Goal: Transaction & Acquisition: Purchase product/service

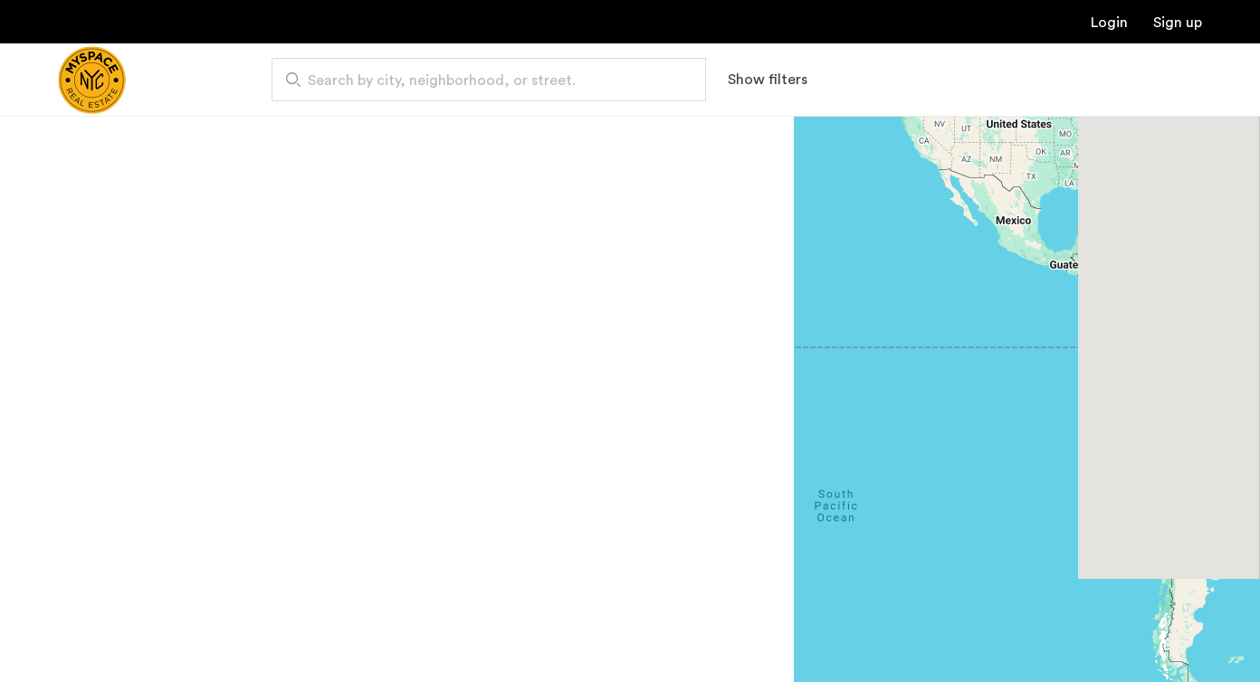
scroll to position [2, 0]
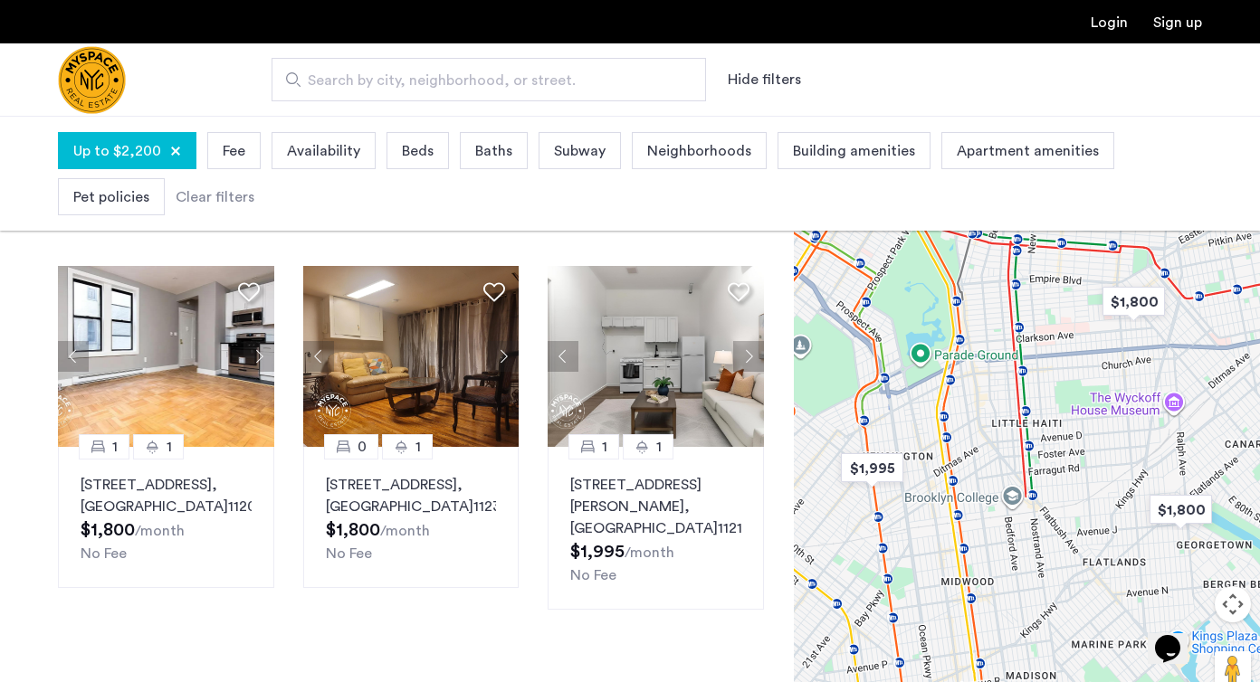
scroll to position [84, 0]
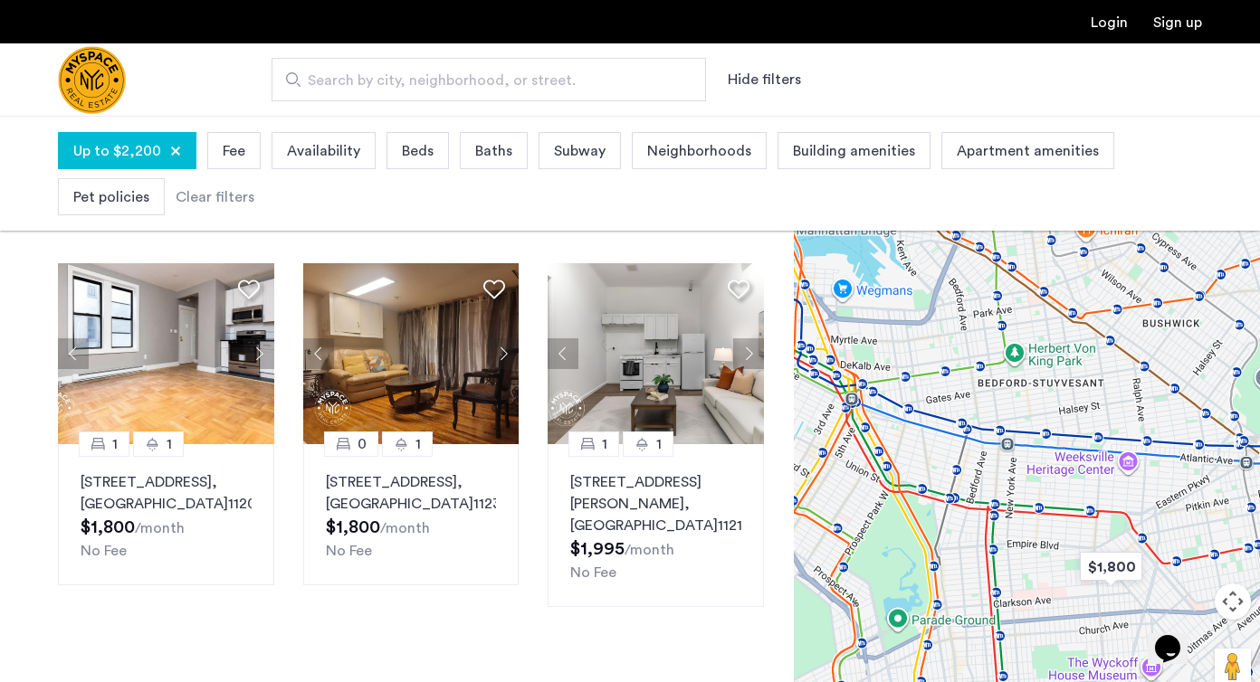
drag, startPoint x: 1021, startPoint y: 323, endPoint x: 999, endPoint y: 593, distance: 270.6
click at [999, 593] on div at bounding box center [1027, 423] width 466 height 567
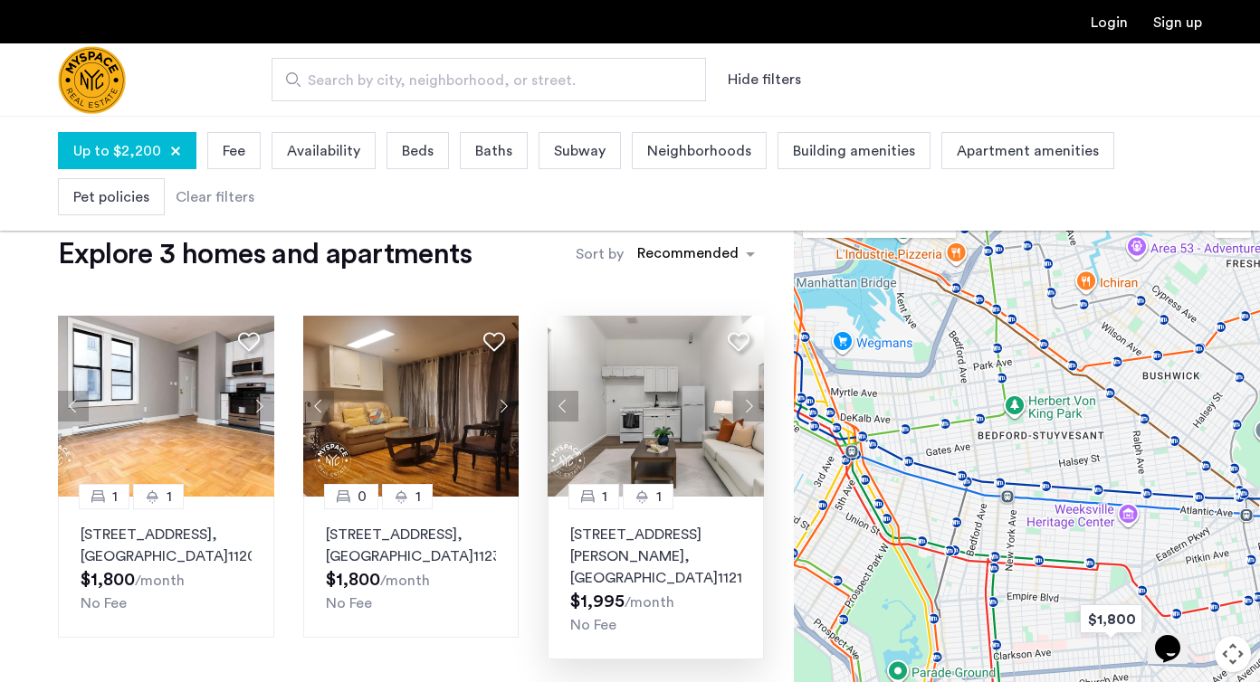
scroll to position [15, 0]
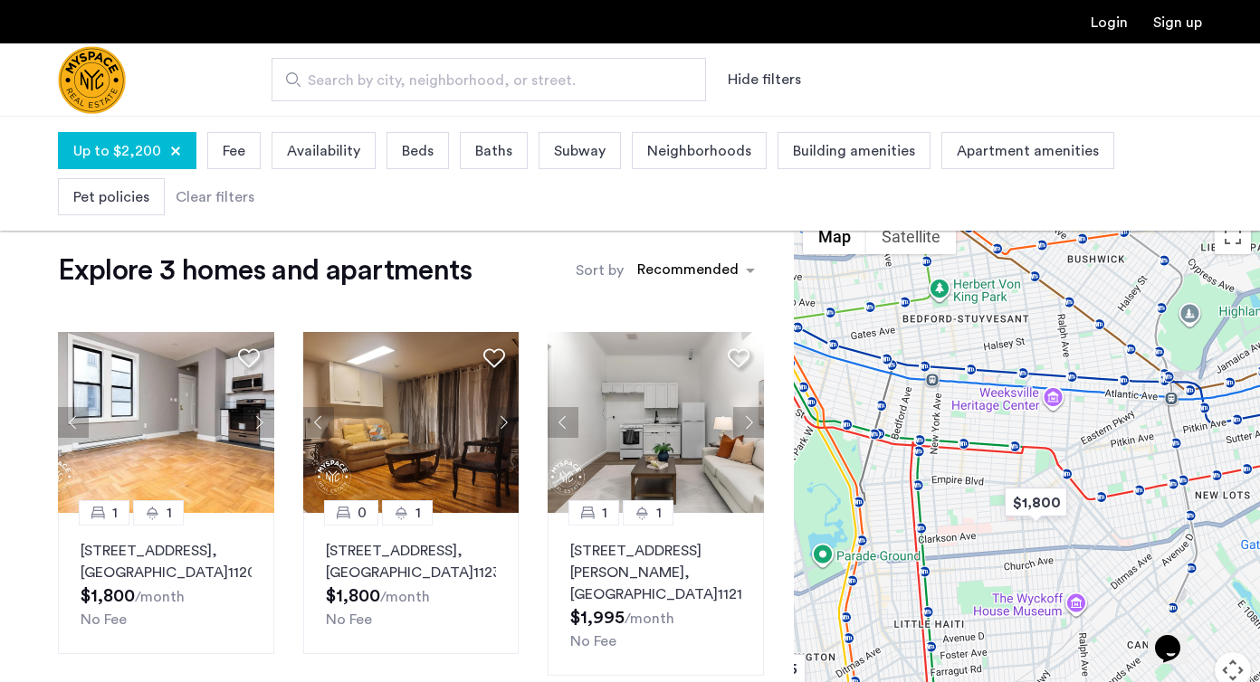
drag, startPoint x: 952, startPoint y: 605, endPoint x: 877, endPoint y: 468, distance: 156.7
click at [877, 468] on div at bounding box center [1027, 492] width 466 height 567
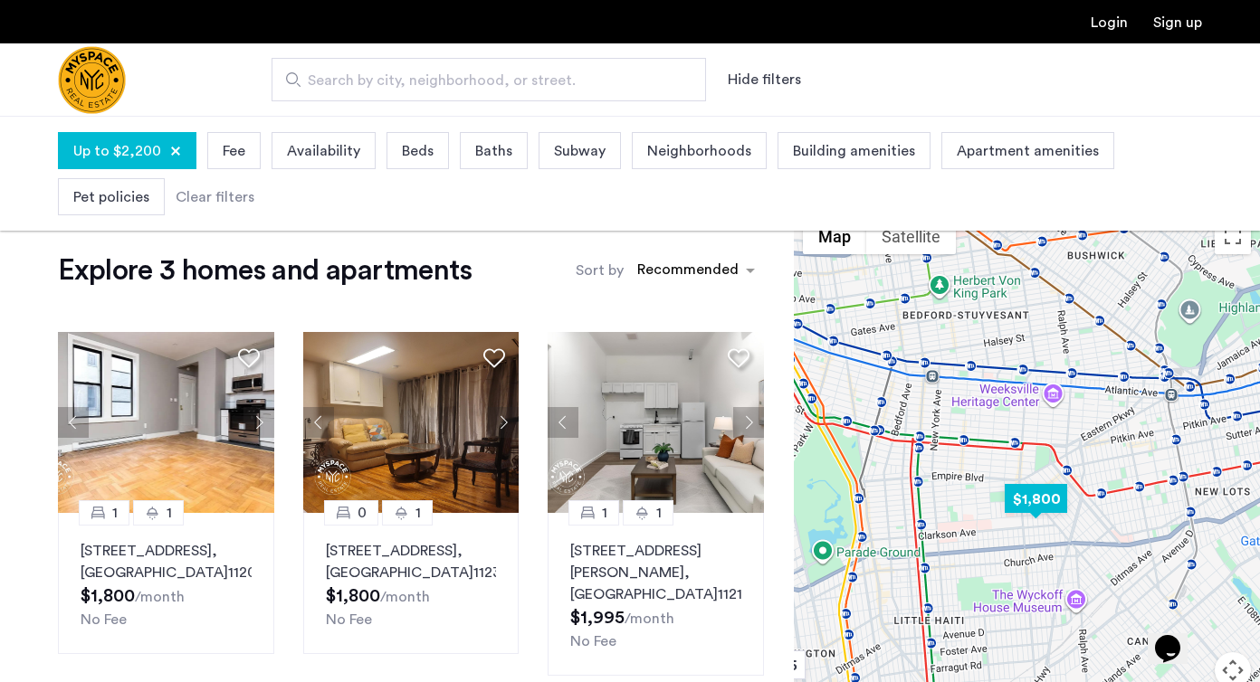
click at [1028, 500] on img "$1,800" at bounding box center [1035, 499] width 77 height 41
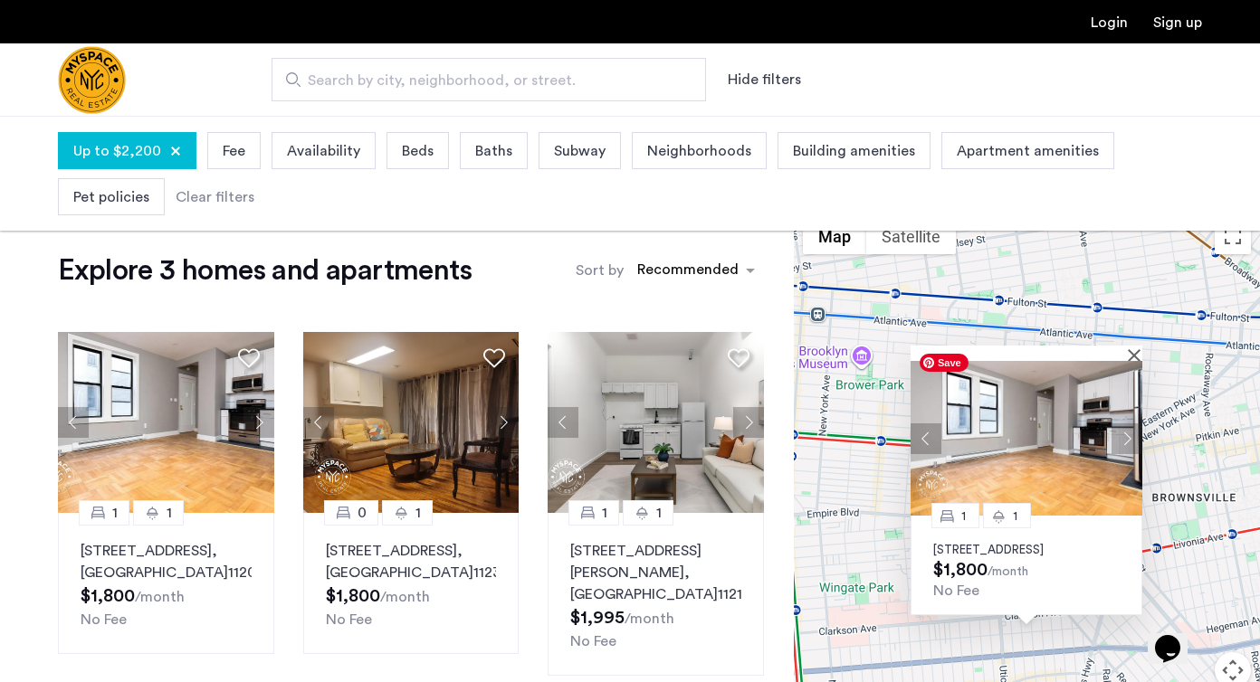
click at [1024, 425] on img at bounding box center [1026, 438] width 232 height 155
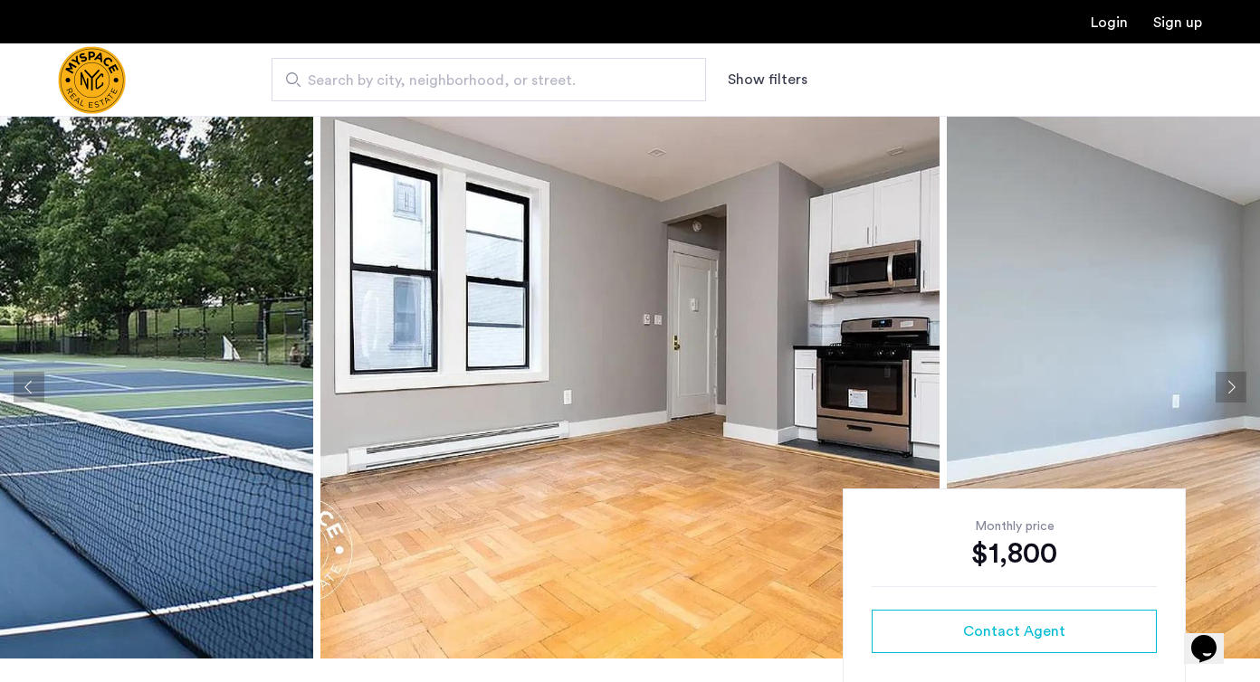
click at [1230, 390] on button "Next apartment" at bounding box center [1230, 387] width 31 height 31
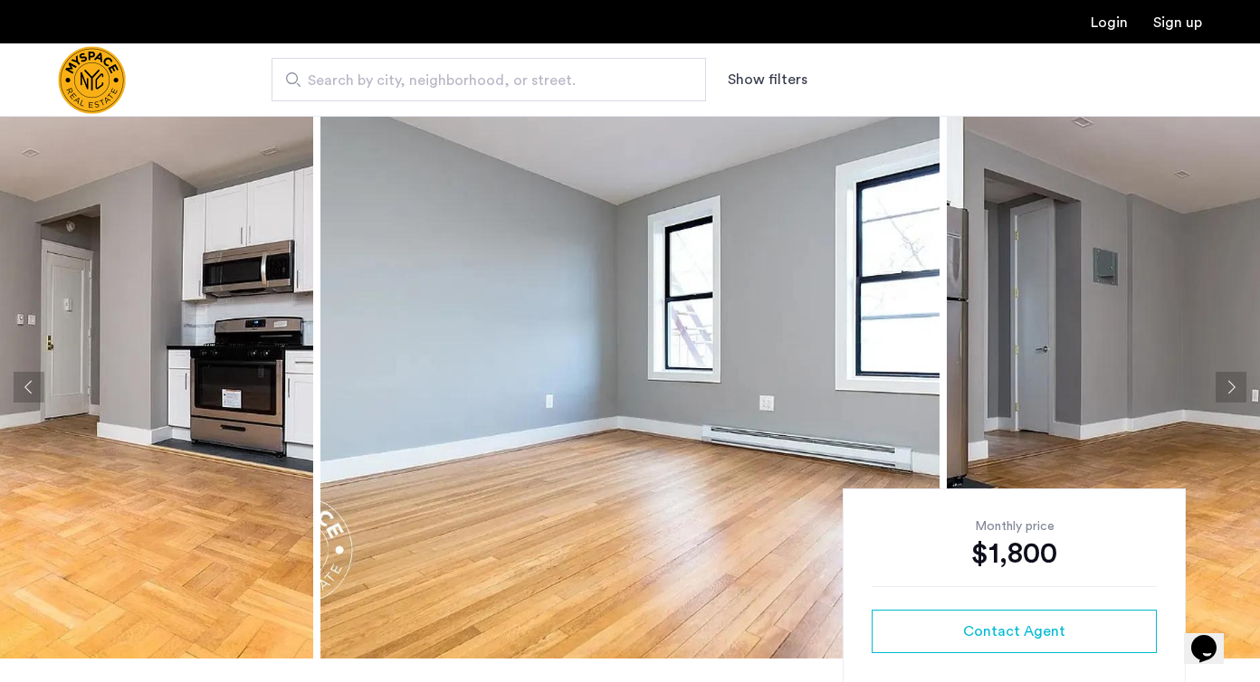
click at [1230, 390] on button "Next apartment" at bounding box center [1230, 387] width 31 height 31
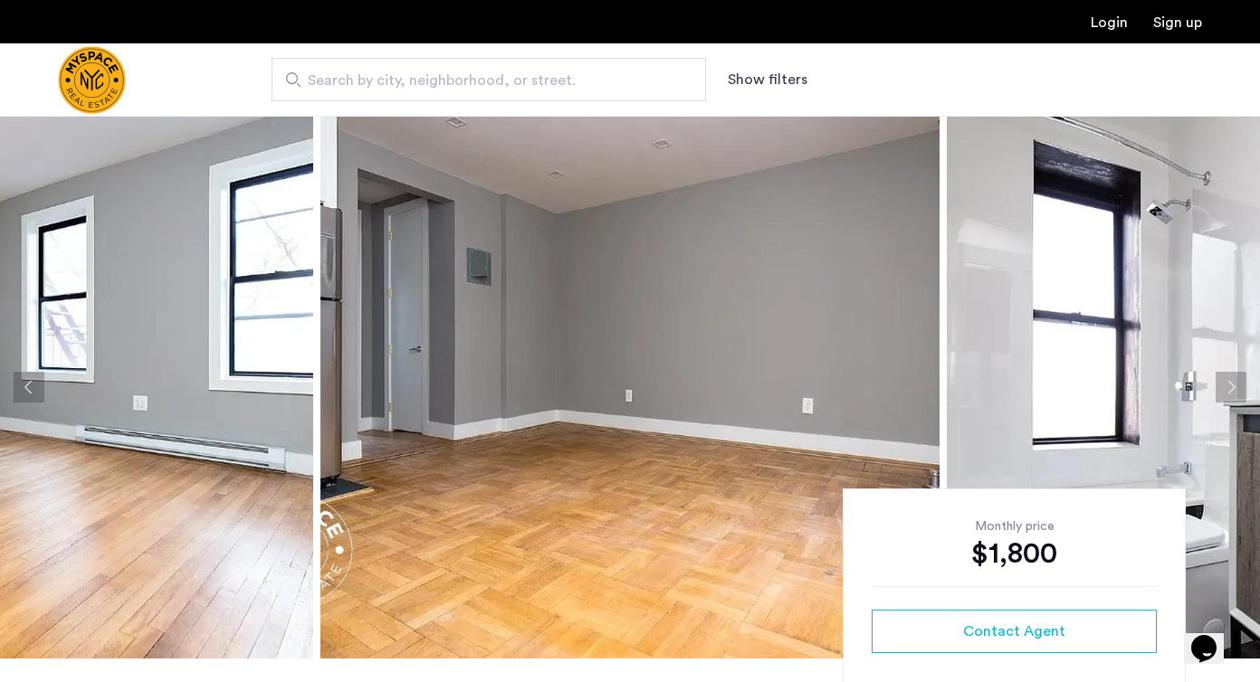
click at [1230, 390] on button "Next apartment" at bounding box center [1230, 387] width 31 height 31
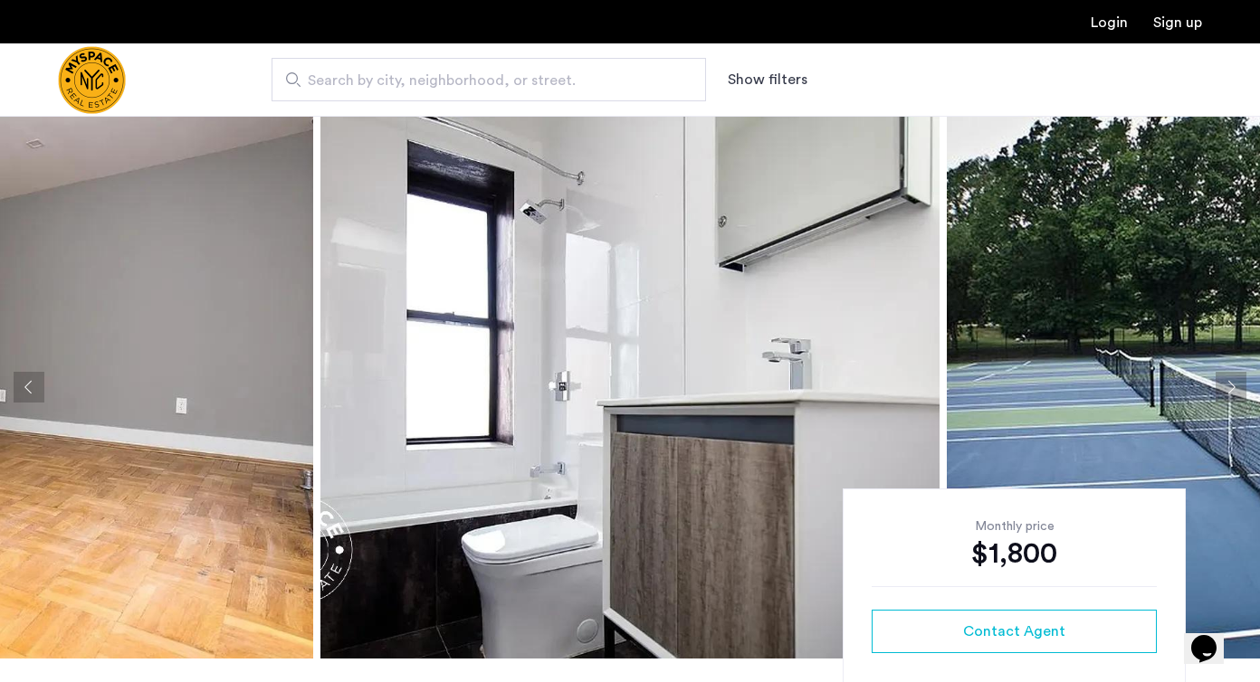
click at [1230, 390] on button "Next apartment" at bounding box center [1230, 387] width 31 height 31
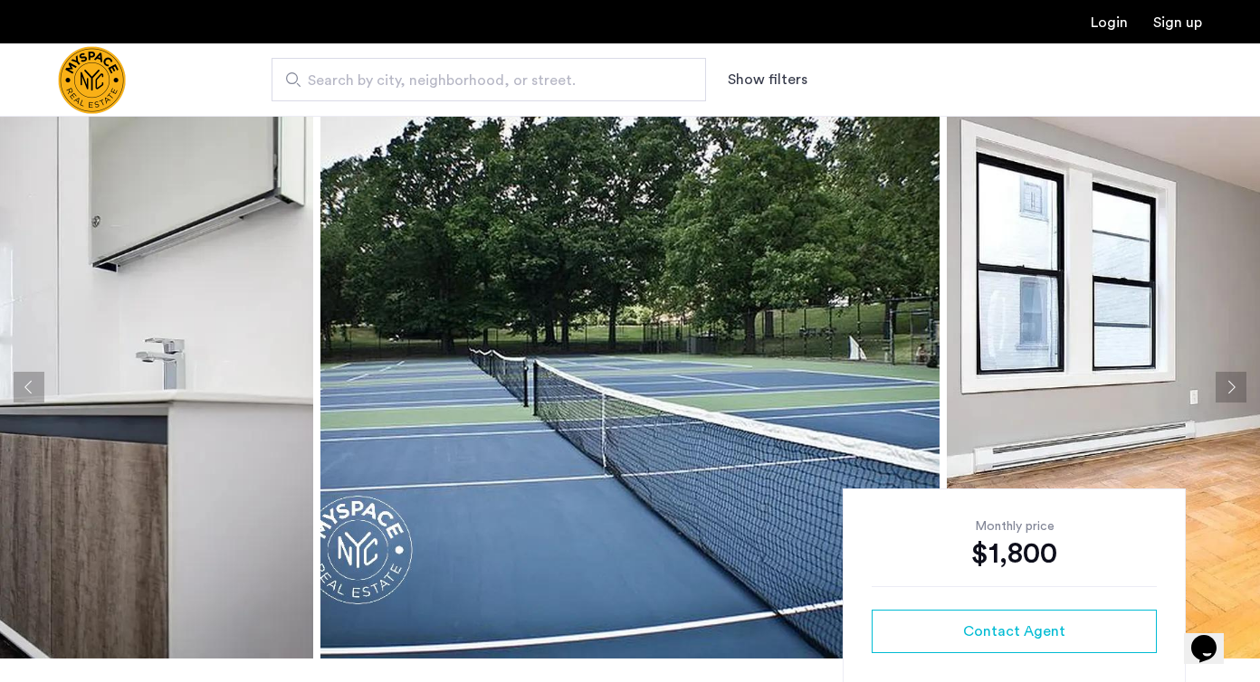
click at [1230, 390] on button "Next apartment" at bounding box center [1230, 387] width 31 height 31
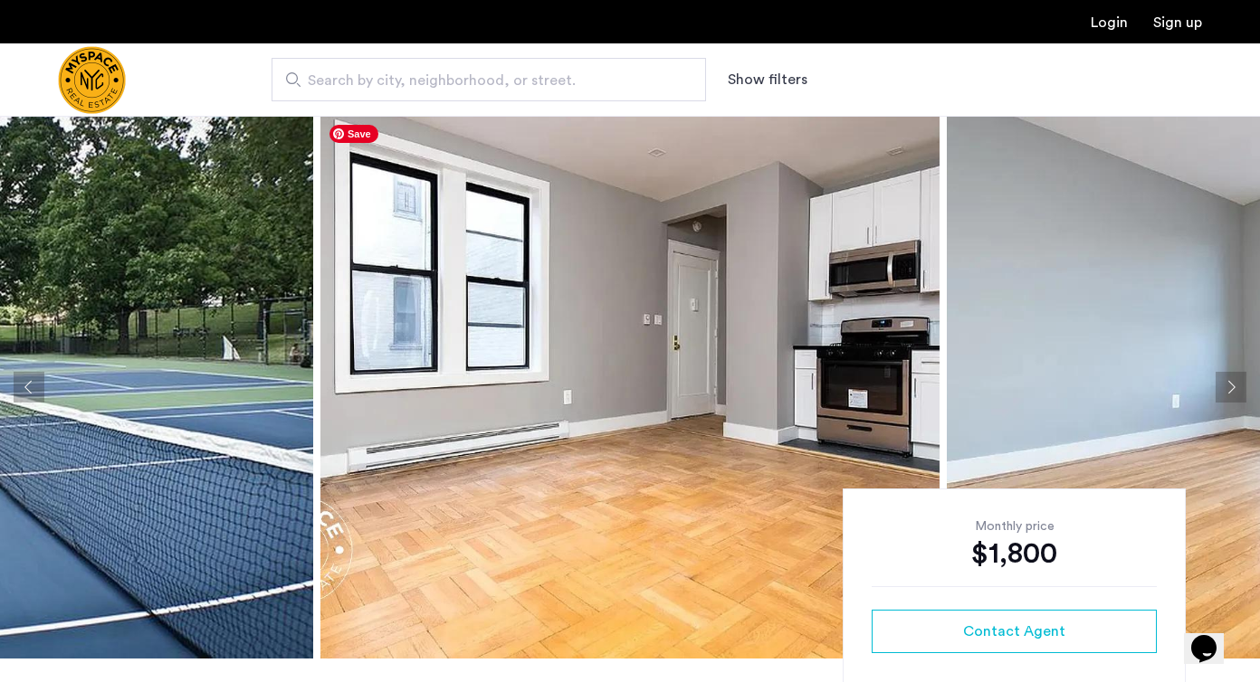
click at [719, 391] on img at bounding box center [629, 387] width 619 height 543
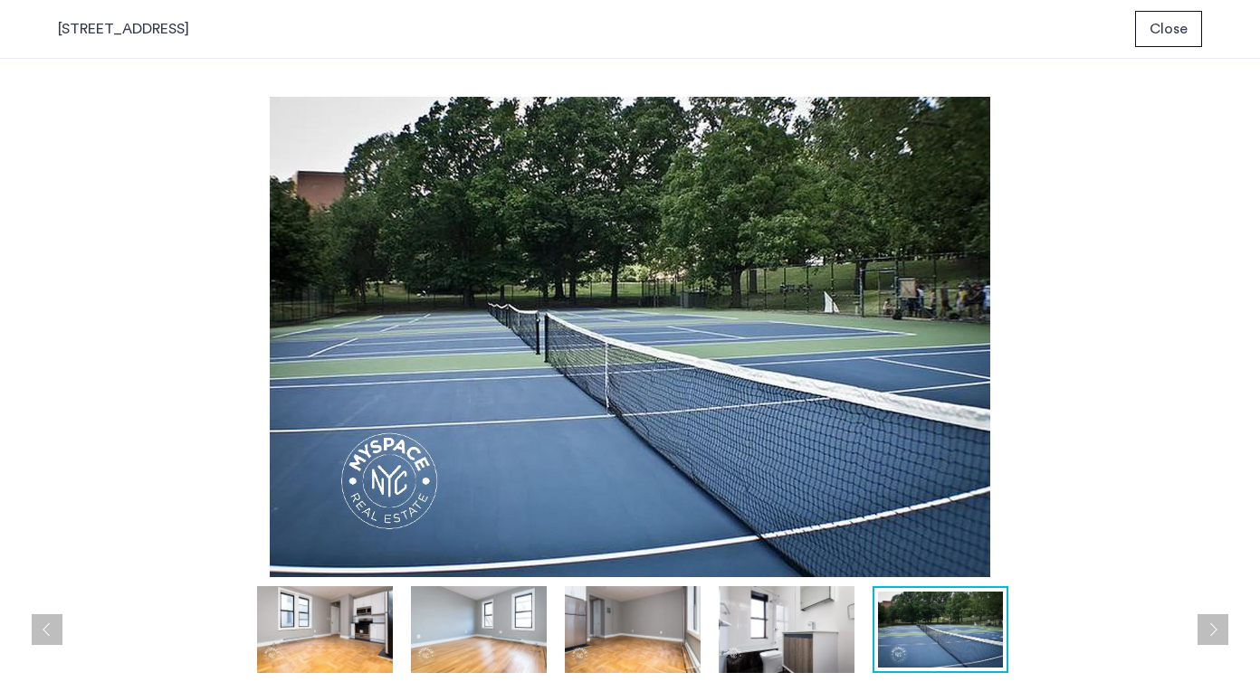
click at [1179, 14] on button "Close" at bounding box center [1168, 29] width 67 height 36
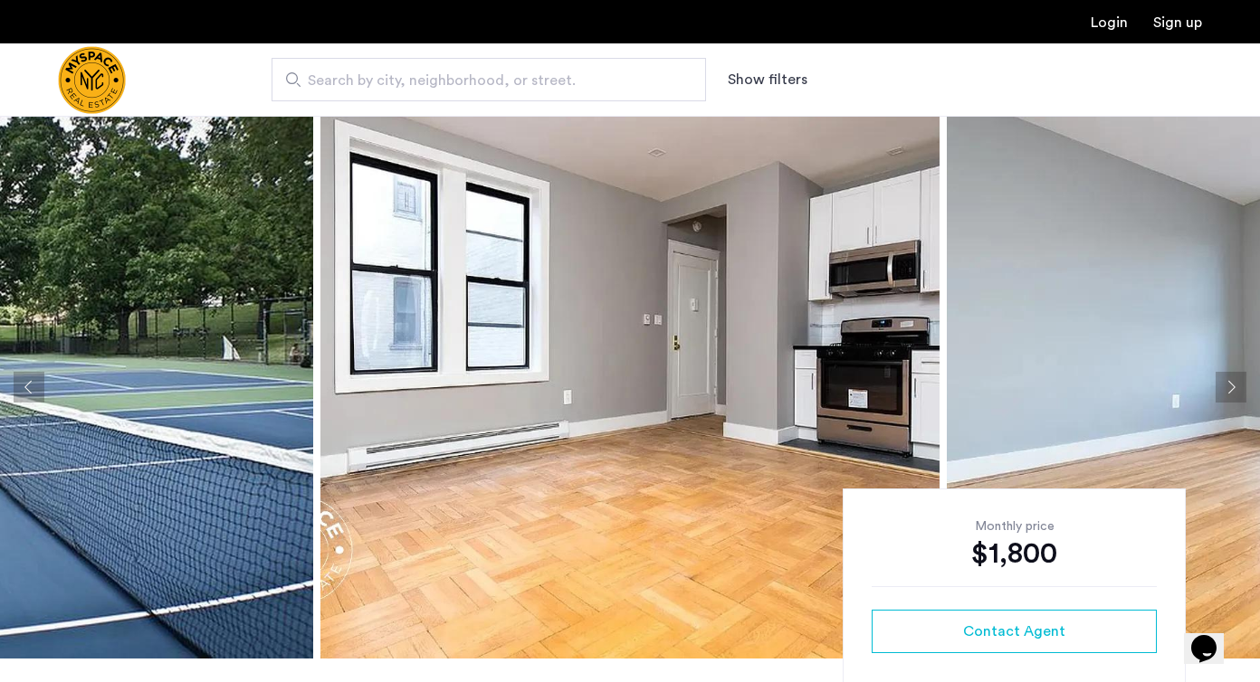
click at [107, 75] on img "Cazamio Logo" at bounding box center [92, 80] width 68 height 68
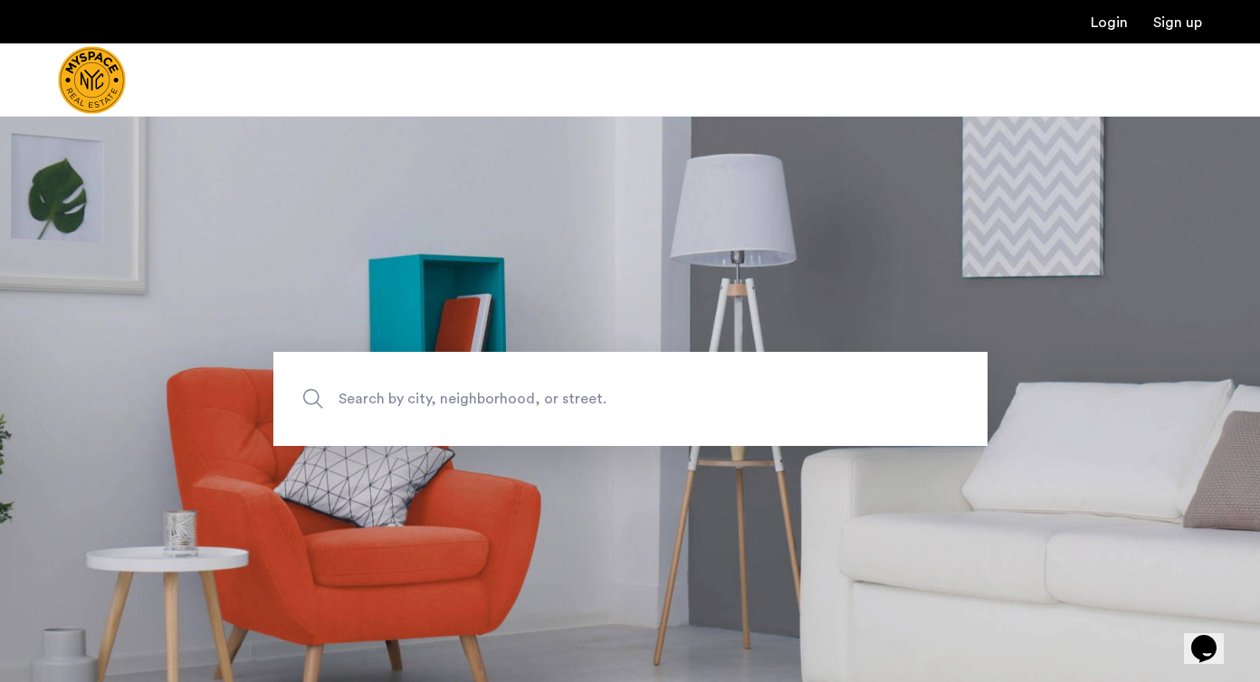
click at [414, 395] on span "Search by city, neighborhood, or street." at bounding box center [588, 399] width 500 height 24
click at [414, 395] on input "Search by city, neighborhood, or street." at bounding box center [630, 399] width 714 height 94
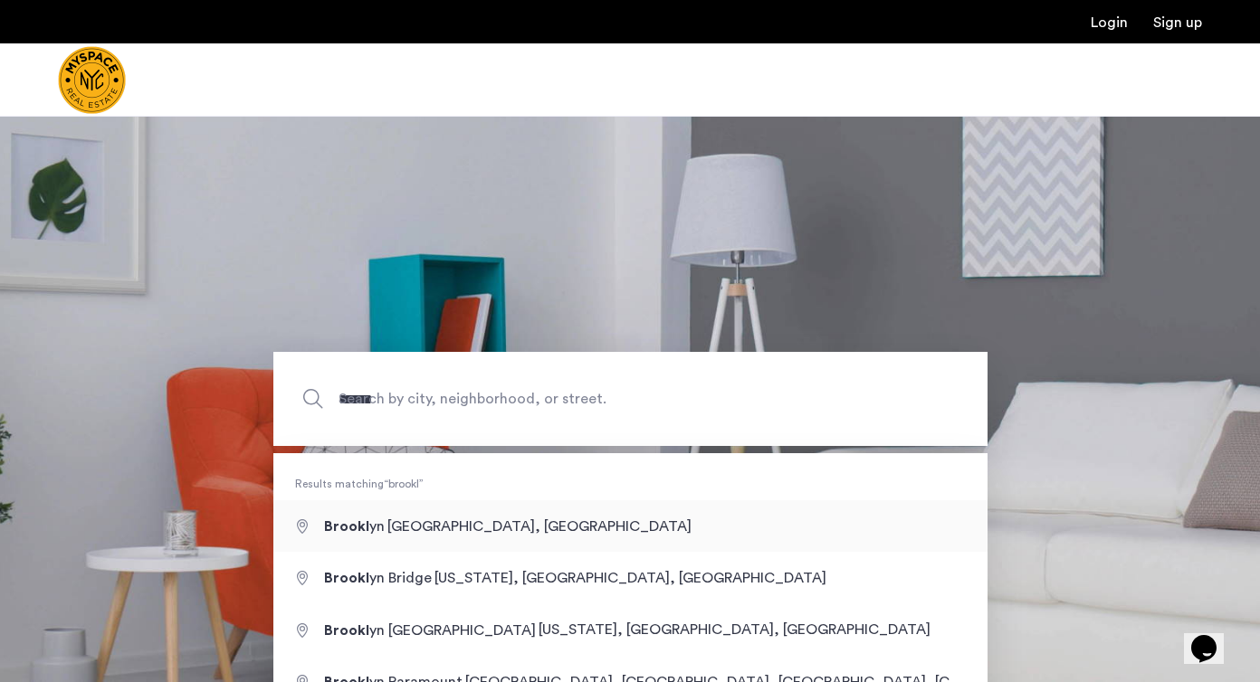
type input "**********"
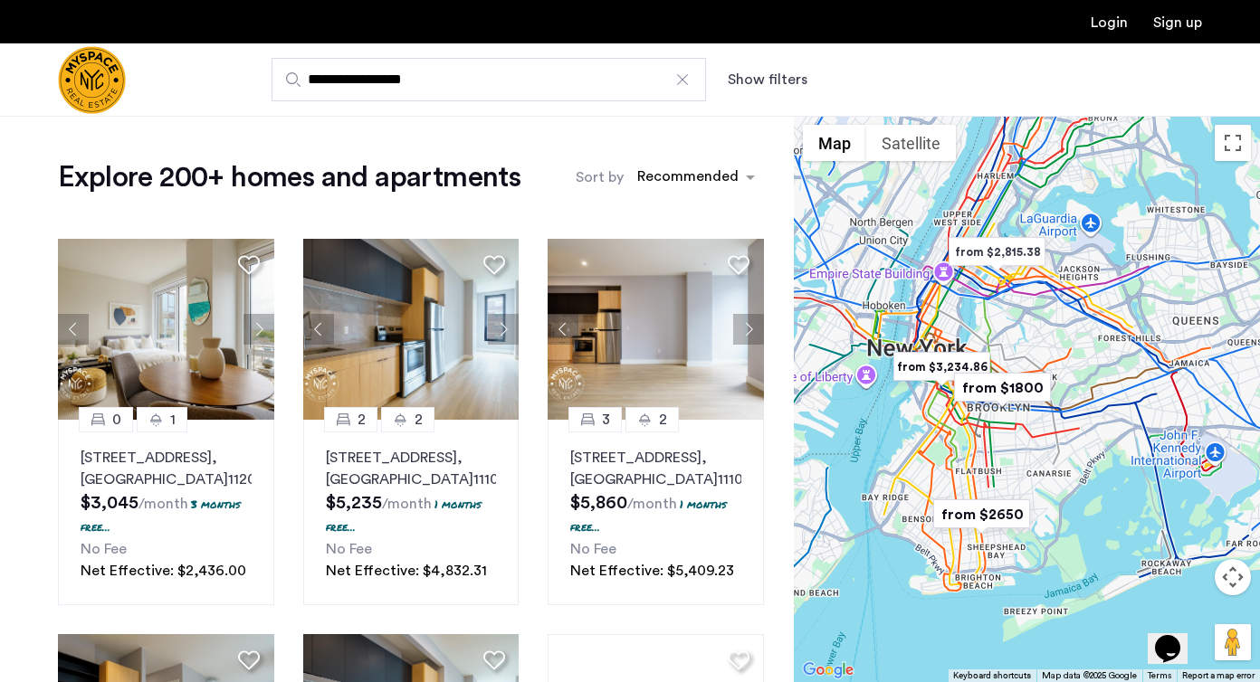
click at [763, 80] on button "Show filters" at bounding box center [768, 80] width 80 height 22
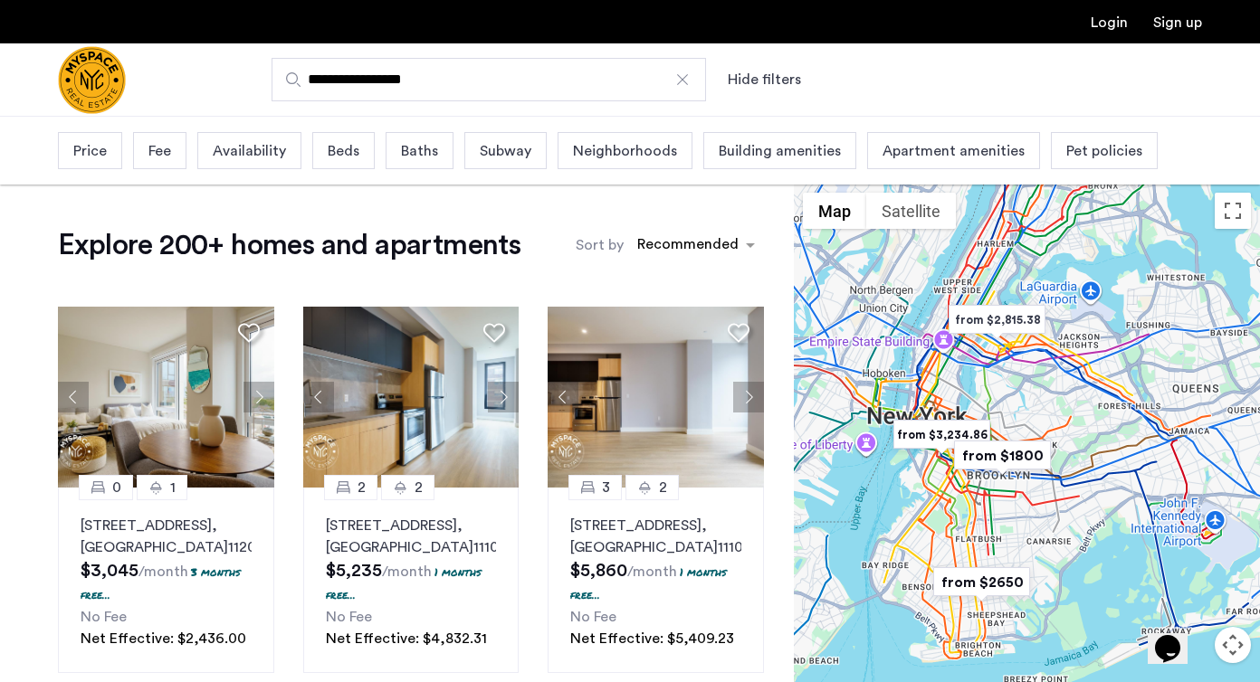
click at [76, 148] on span "Price" at bounding box center [89, 151] width 33 height 22
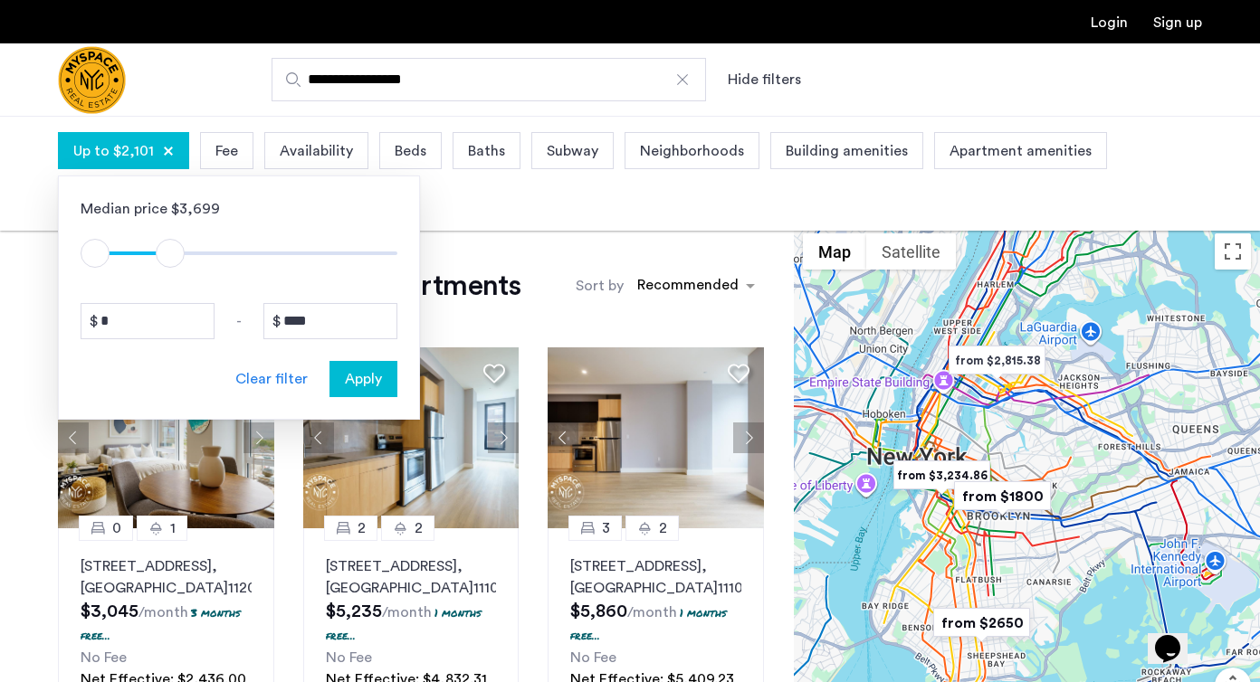
type input "****"
drag, startPoint x: 381, startPoint y: 253, endPoint x: 176, endPoint y: 257, distance: 205.5
click at [176, 257] on span "ngx-slider-max" at bounding box center [173, 253] width 29 height 29
click at [380, 379] on span "Apply" at bounding box center [363, 379] width 37 height 22
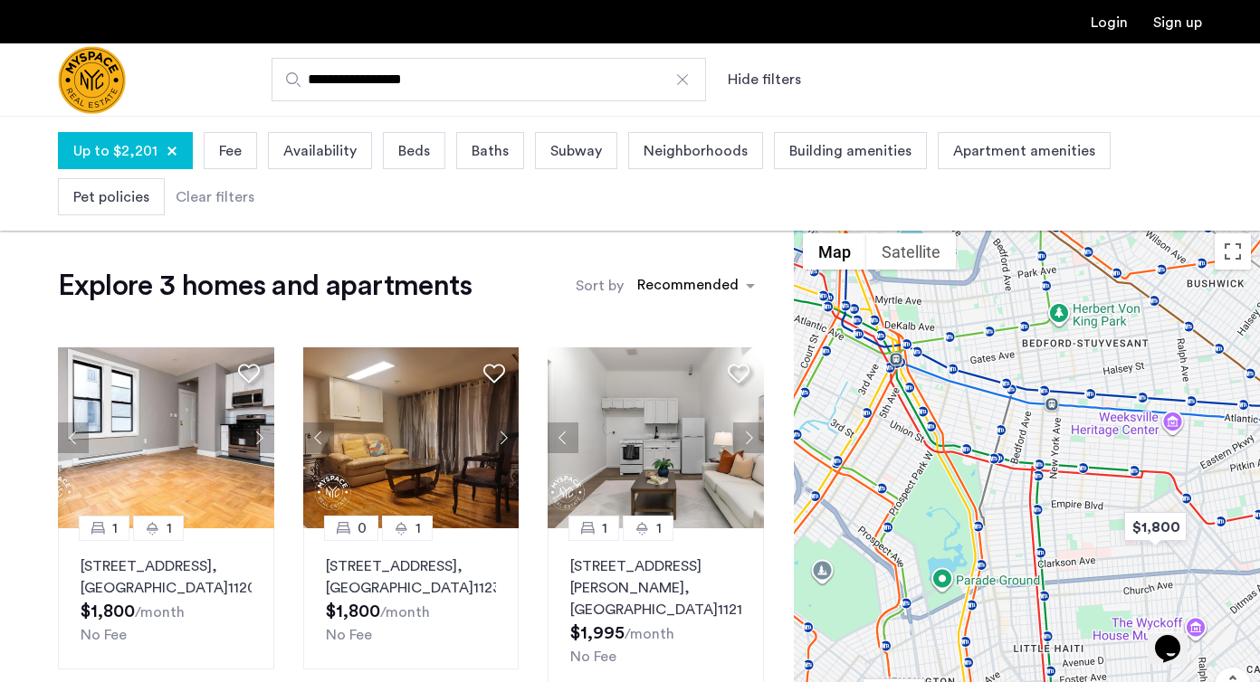
drag, startPoint x: 1011, startPoint y: 464, endPoint x: 1034, endPoint y: 608, distance: 145.8
click at [1034, 608] on div at bounding box center [1027, 507] width 466 height 567
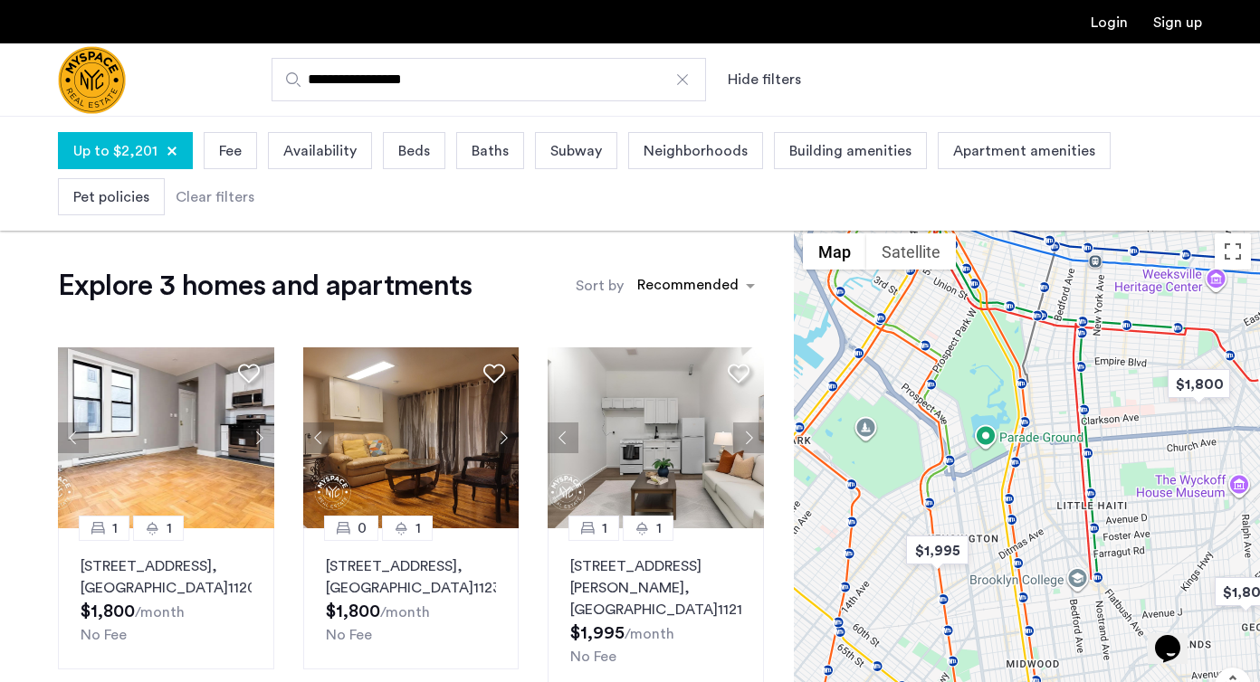
drag, startPoint x: 903, startPoint y: 459, endPoint x: 945, endPoint y: 312, distance: 152.4
click at [945, 311] on div at bounding box center [1027, 507] width 466 height 567
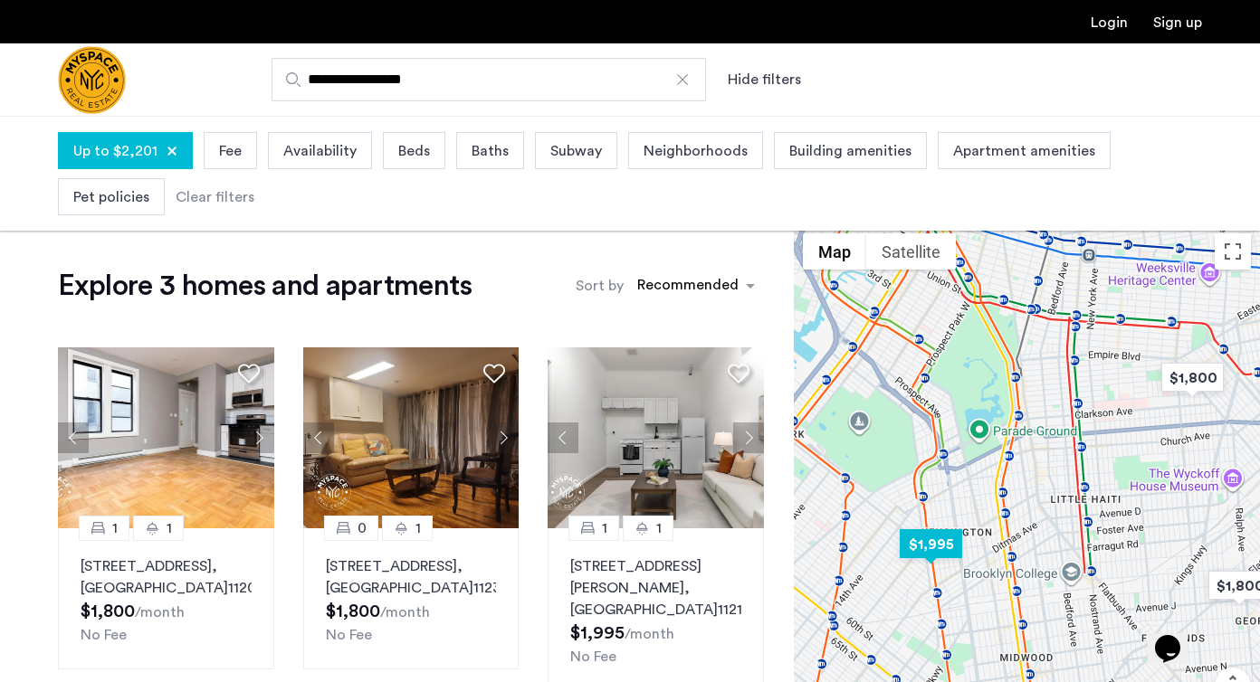
click at [938, 549] on img "$1,995" at bounding box center [930, 544] width 77 height 41
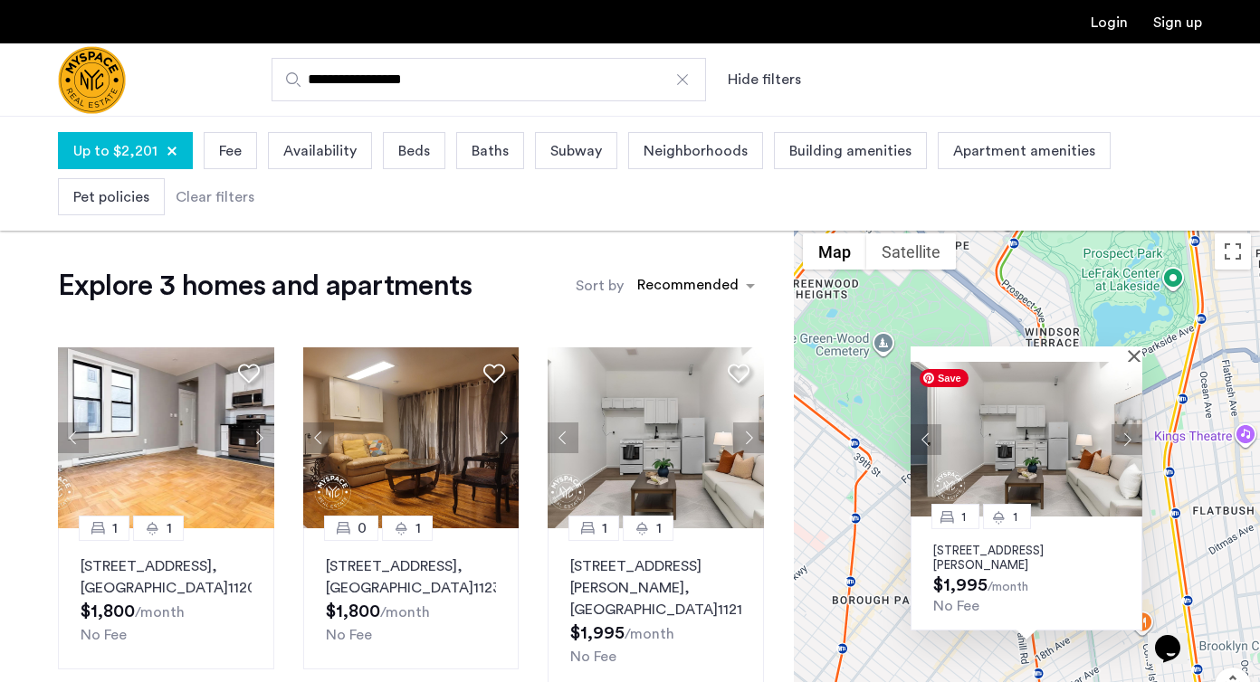
click at [1041, 424] on img at bounding box center [1026, 439] width 232 height 155
click at [389, 451] on img at bounding box center [411, 438] width 216 height 181
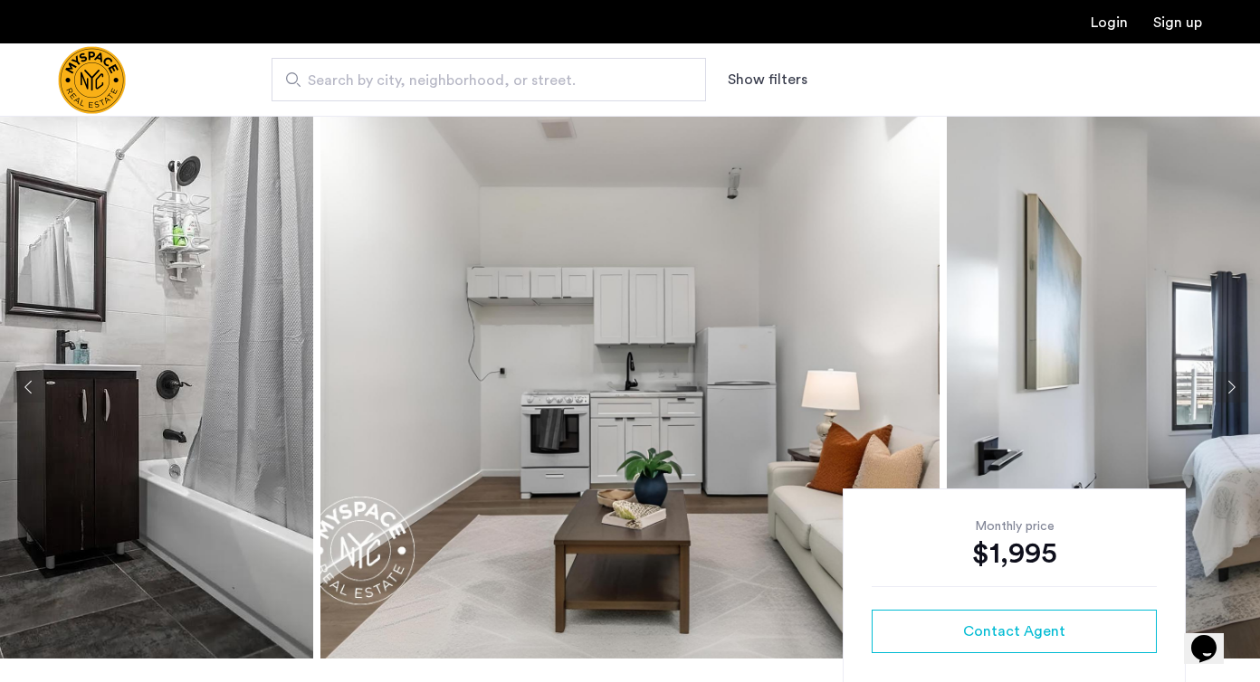
click at [187, 380] on img at bounding box center [3, 387] width 619 height 543
click at [718, 294] on img at bounding box center [630, 387] width 619 height 543
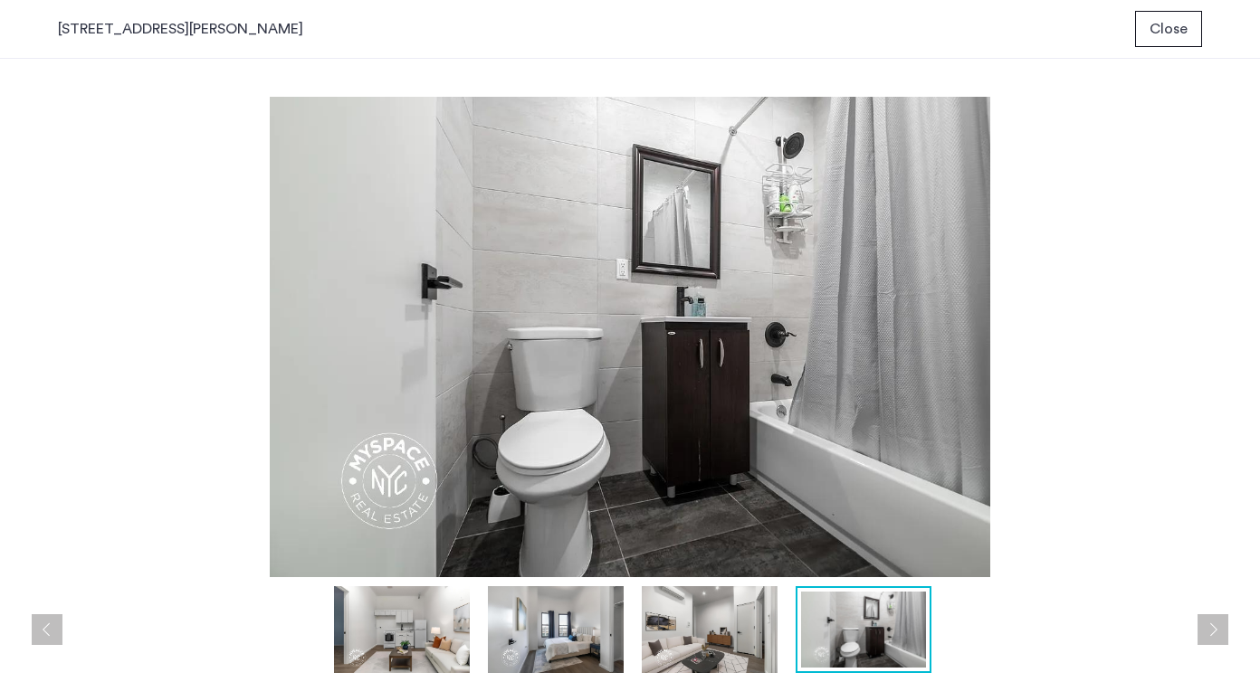
click at [1183, 42] on button "Close" at bounding box center [1168, 29] width 67 height 36
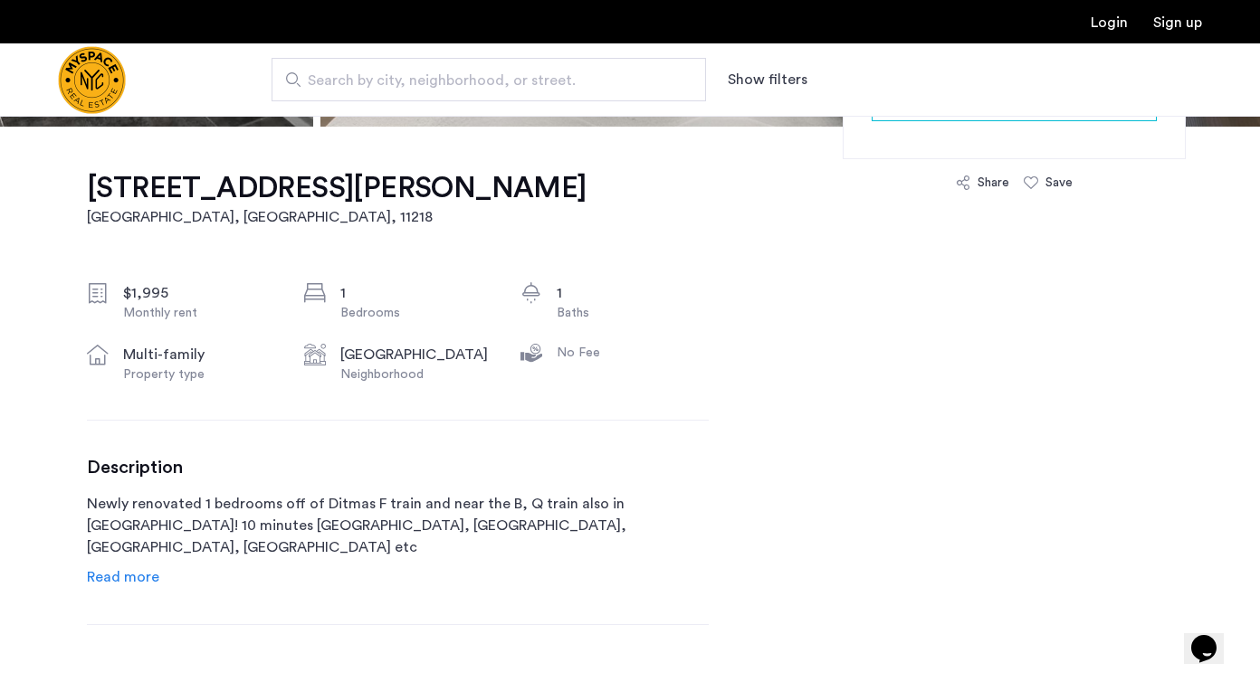
scroll to position [536, 0]
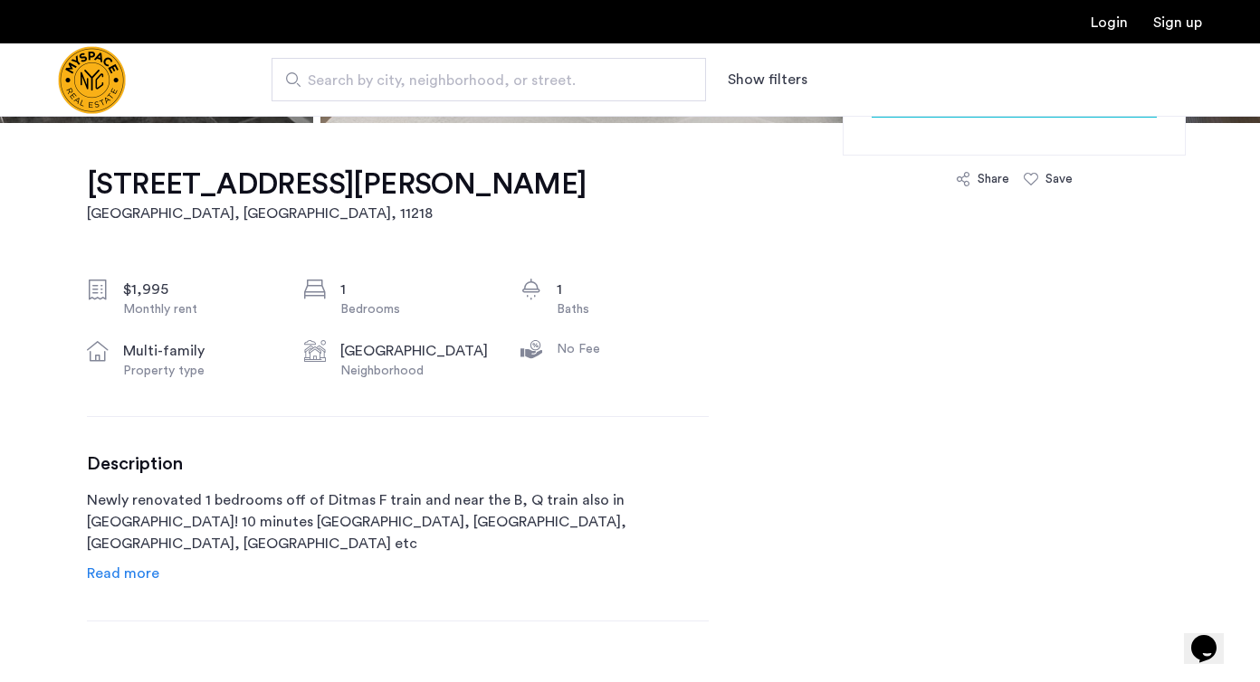
click at [148, 580] on span "Read more" at bounding box center [123, 574] width 72 height 14
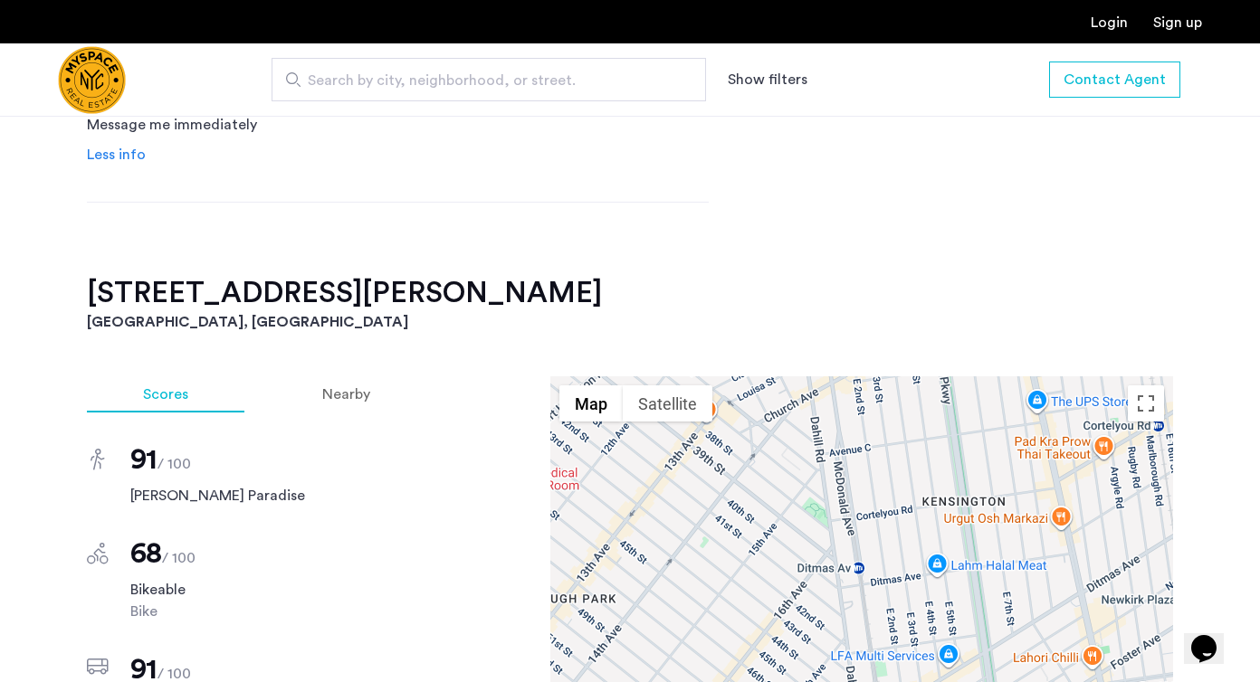
scroll to position [1201, 0]
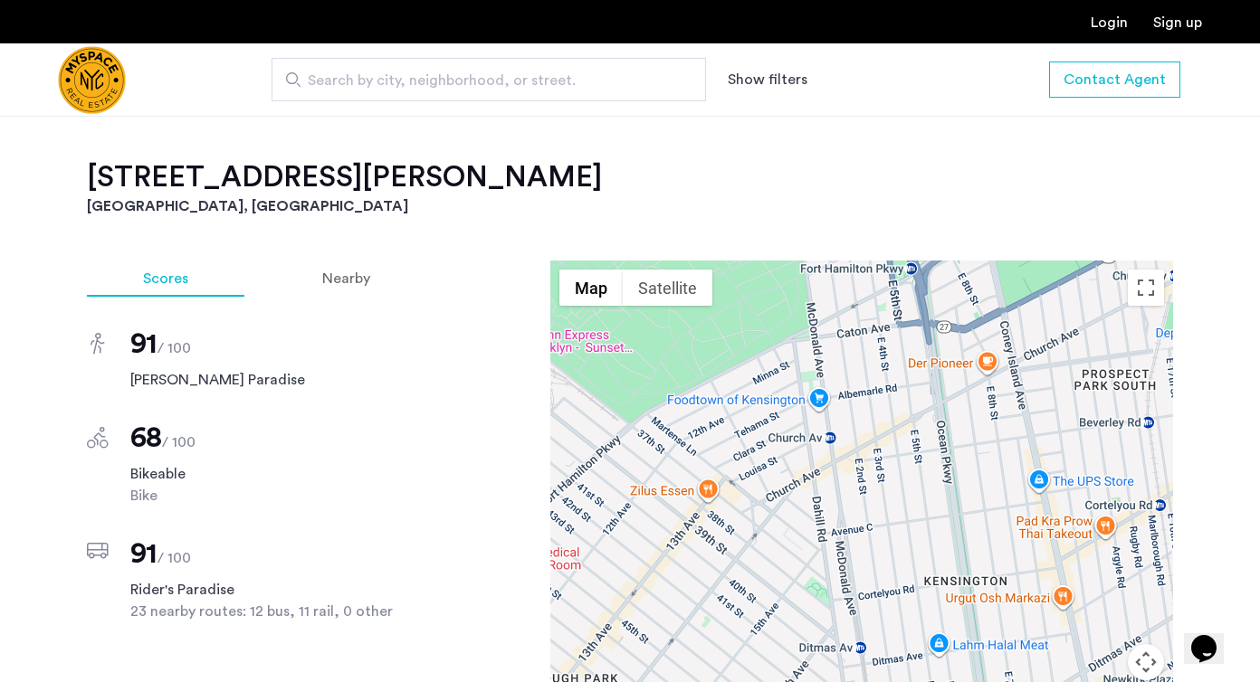
drag, startPoint x: 883, startPoint y: 441, endPoint x: 885, endPoint y: 639, distance: 198.2
click at [885, 639] on div at bounding box center [861, 514] width 623 height 507
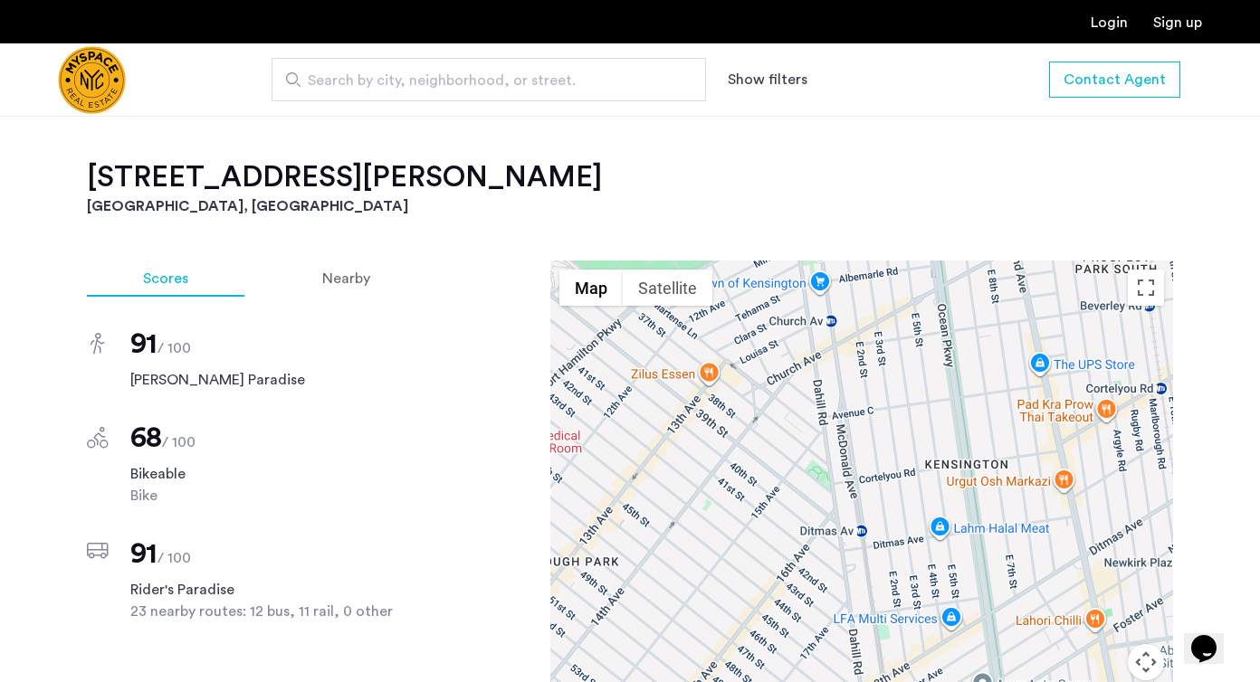
drag, startPoint x: 918, startPoint y: 572, endPoint x: 918, endPoint y: 453, distance: 118.5
click at [918, 453] on div at bounding box center [861, 514] width 623 height 507
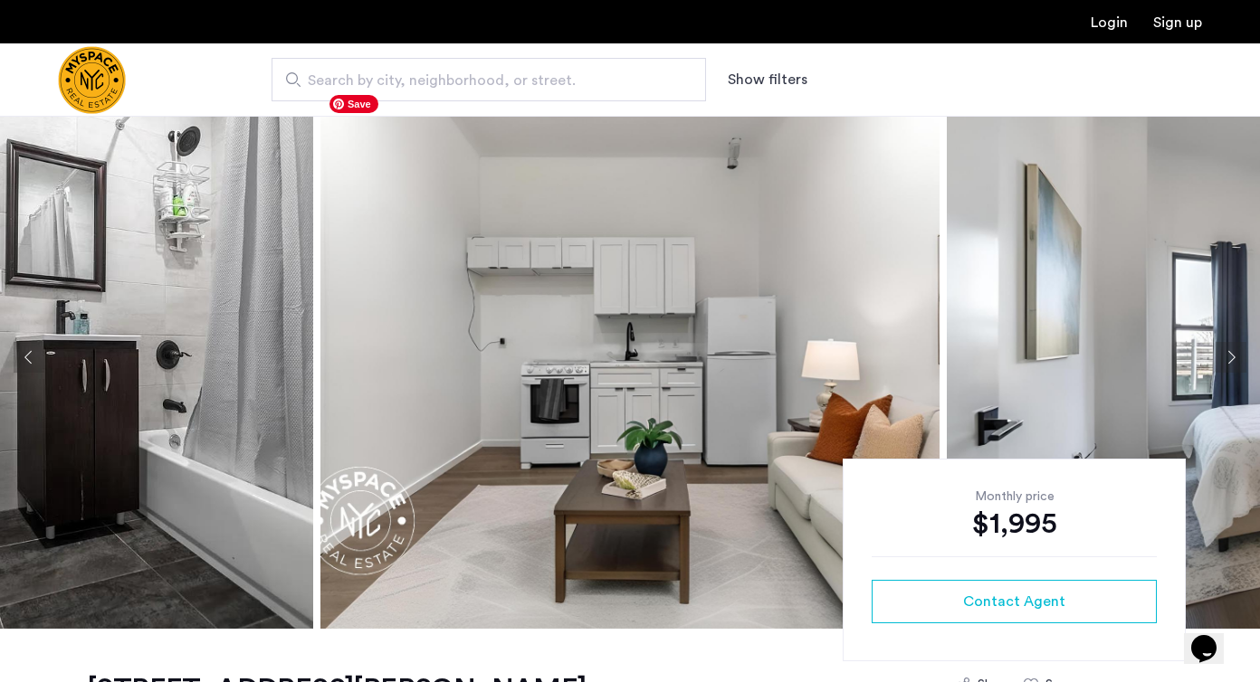
scroll to position [0, 0]
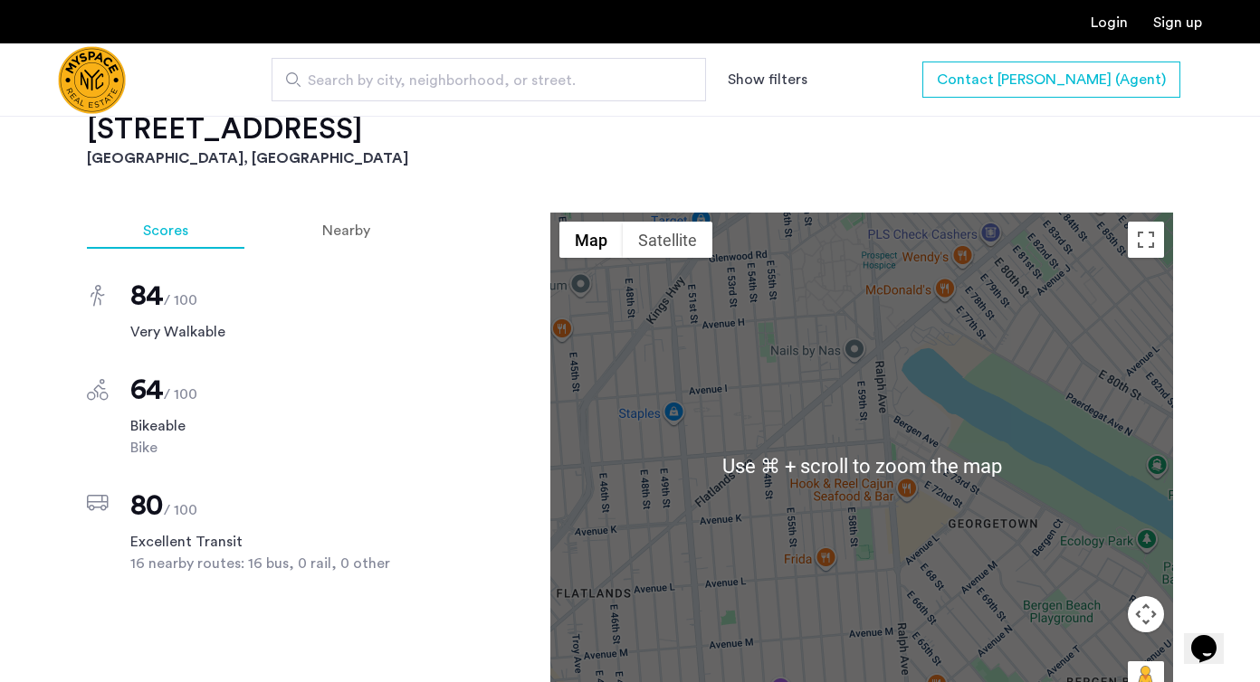
scroll to position [967, 0]
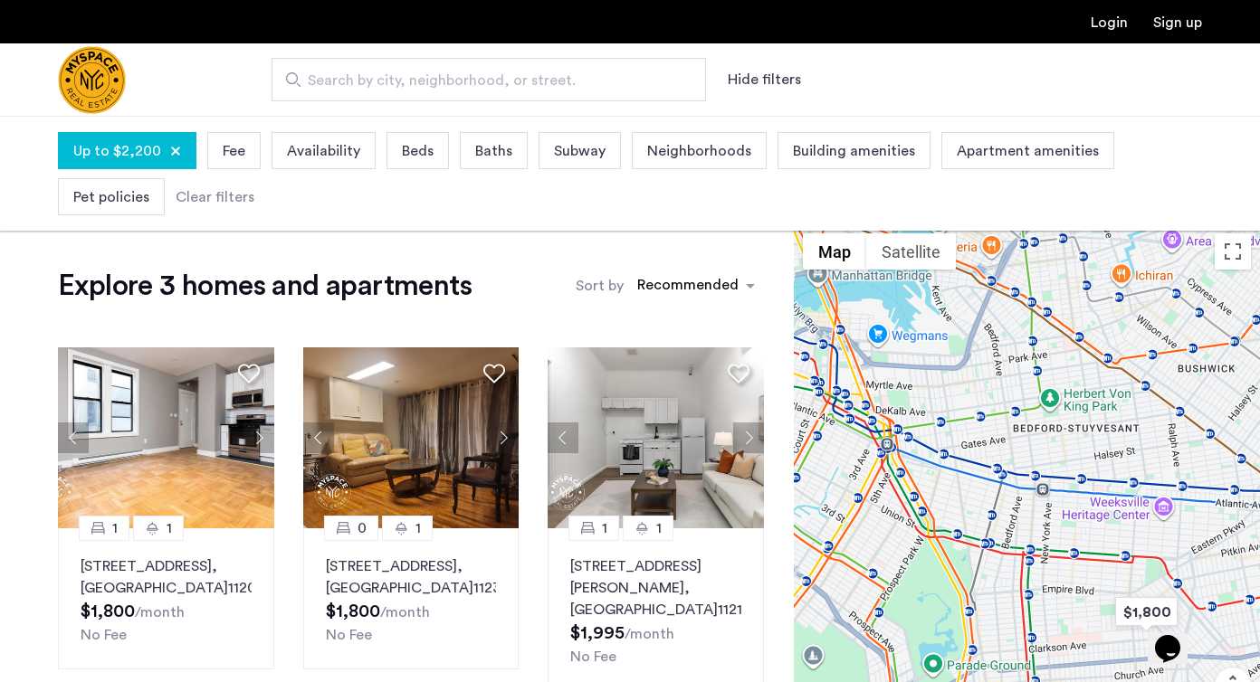
drag, startPoint x: 950, startPoint y: 363, endPoint x: 963, endPoint y: 593, distance: 230.2
click at [963, 593] on div at bounding box center [1027, 507] width 466 height 567
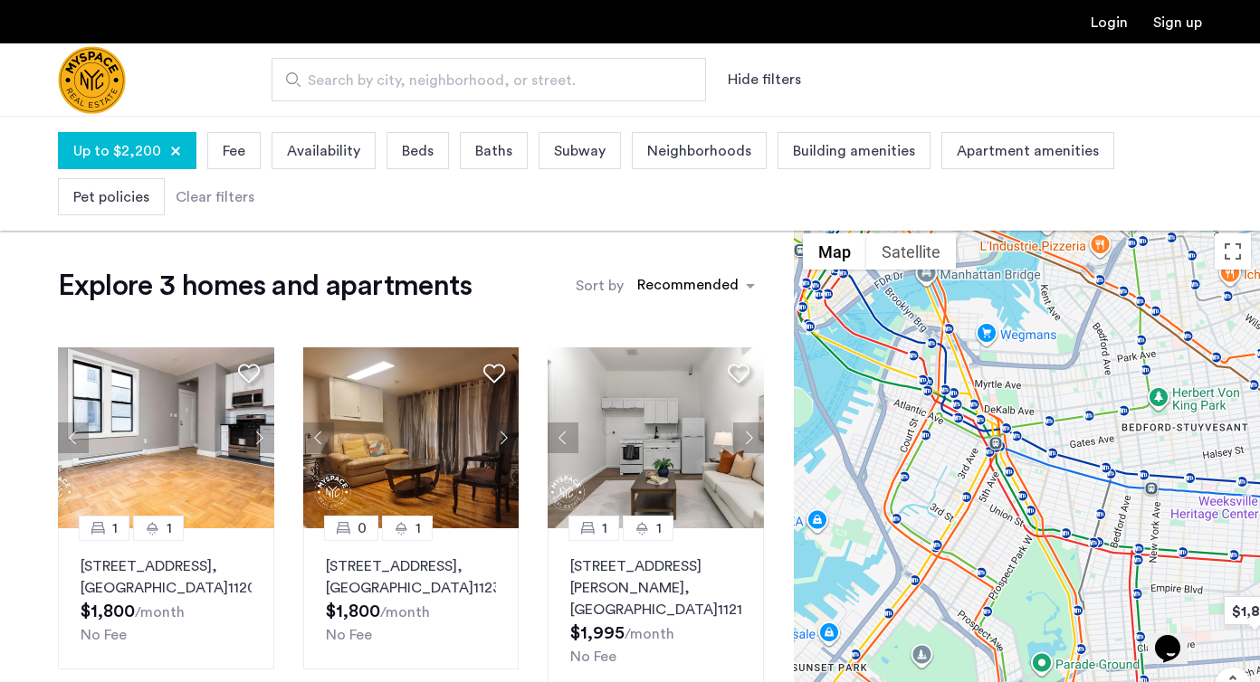
drag, startPoint x: 953, startPoint y: 534, endPoint x: 1062, endPoint y: 520, distance: 110.3
click at [1062, 520] on div at bounding box center [1027, 507] width 466 height 567
